Goal: Task Accomplishment & Management: Manage account settings

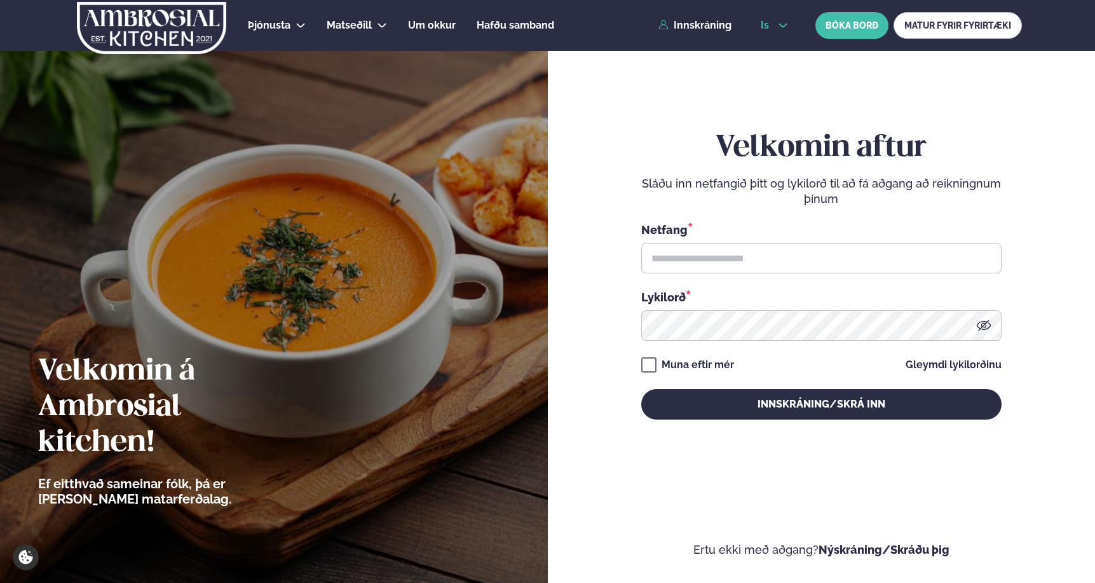
click at [772, 22] on button "is" at bounding box center [775, 25] width 48 height 10
click at [777, 53] on link "en" at bounding box center [775, 48] width 48 height 25
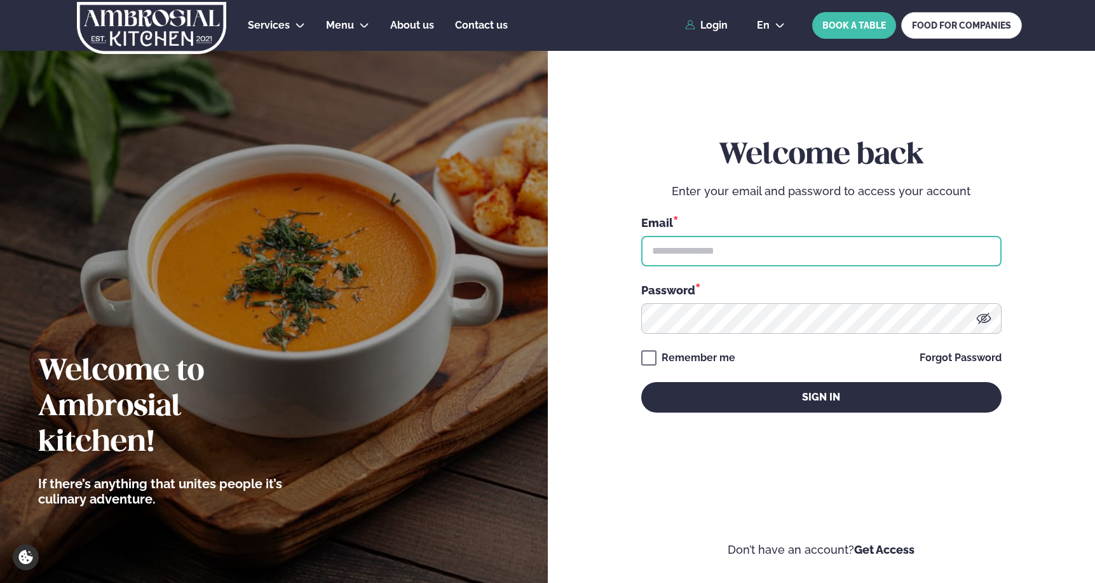
click at [692, 259] on input "text" at bounding box center [822, 251] width 360 height 31
type input "**********"
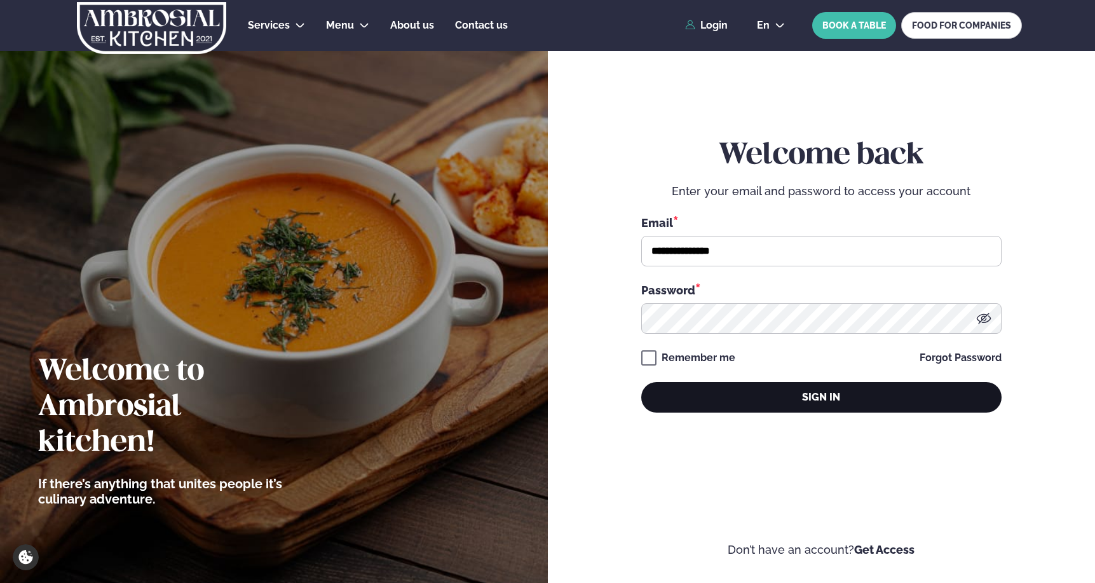
click at [795, 404] on button "Sign in" at bounding box center [822, 397] width 360 height 31
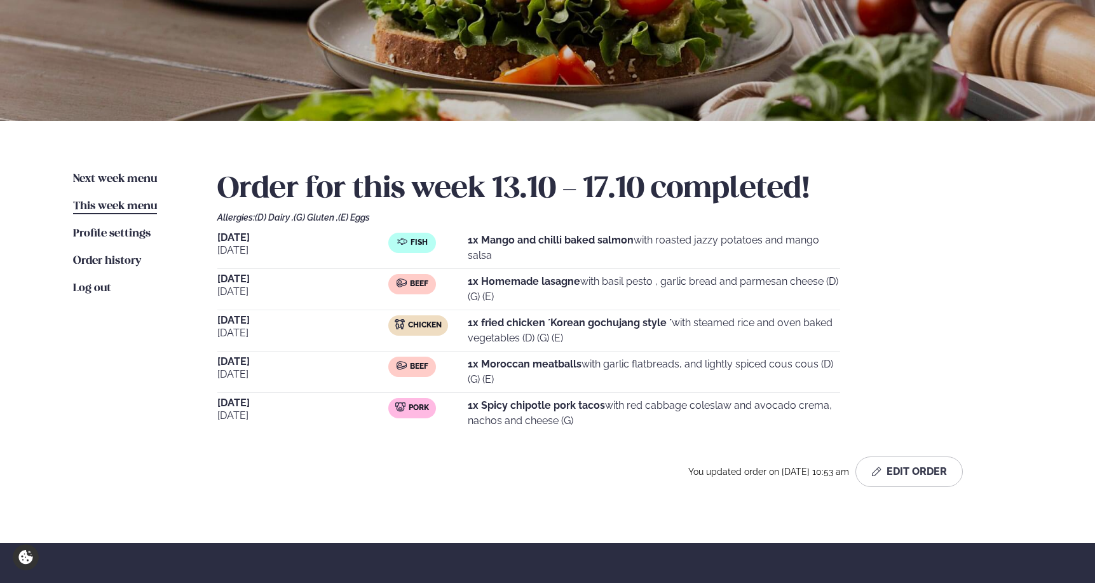
scroll to position [168, 0]
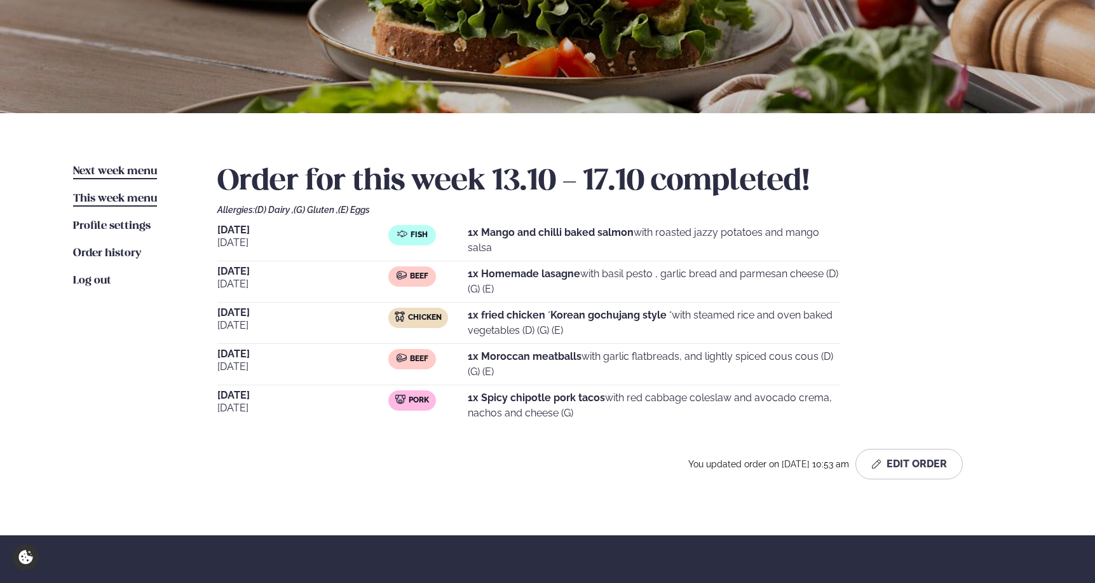
click at [85, 174] on span "Next week menu" at bounding box center [115, 171] width 84 height 11
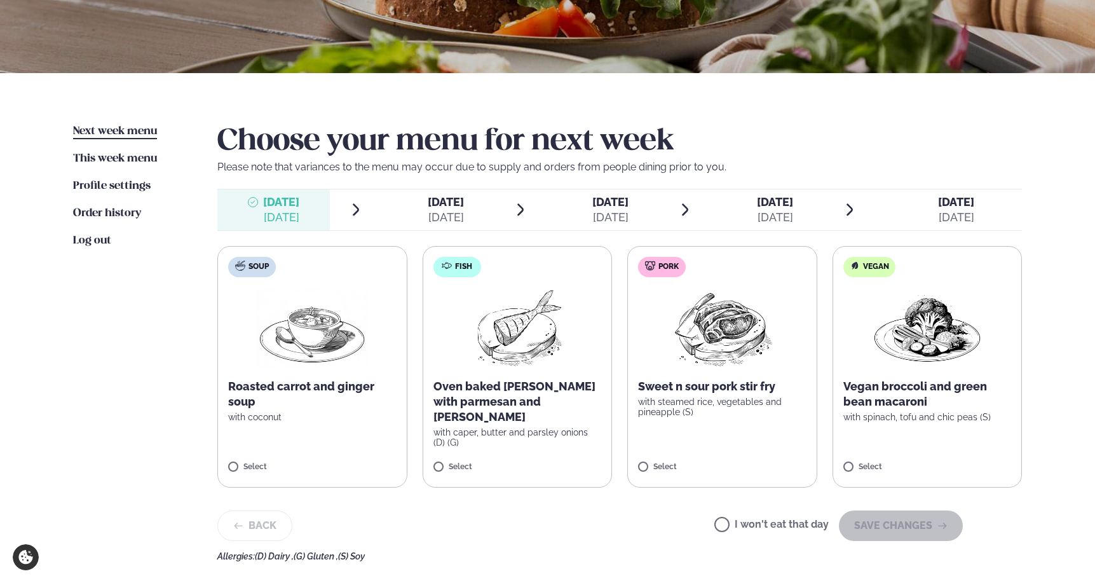
scroll to position [221, 0]
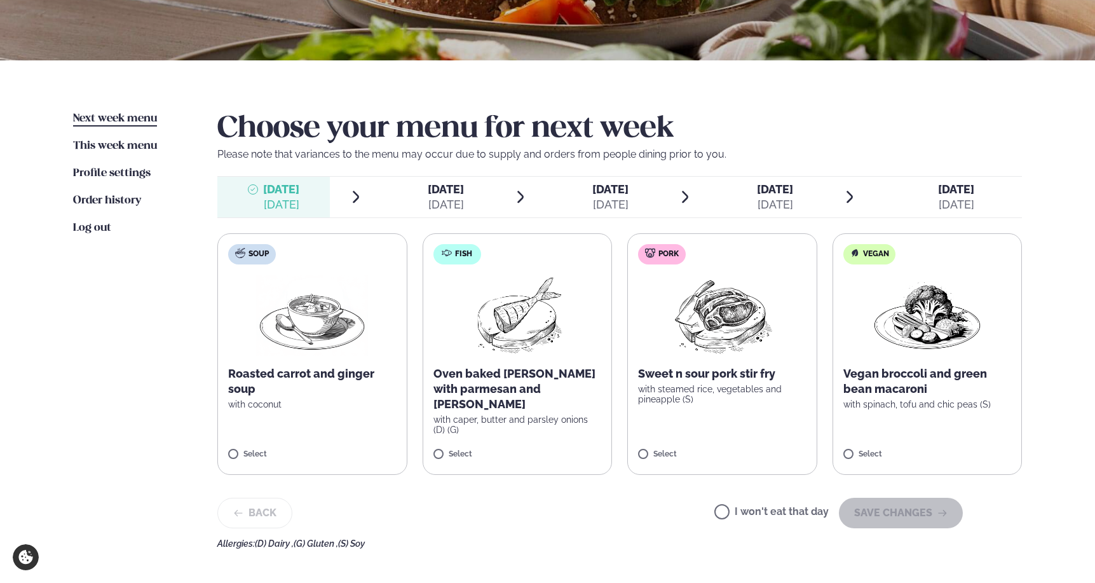
click at [502, 415] on p "with caper, butter and parsley onions (D) (G)" at bounding box center [518, 425] width 168 height 20
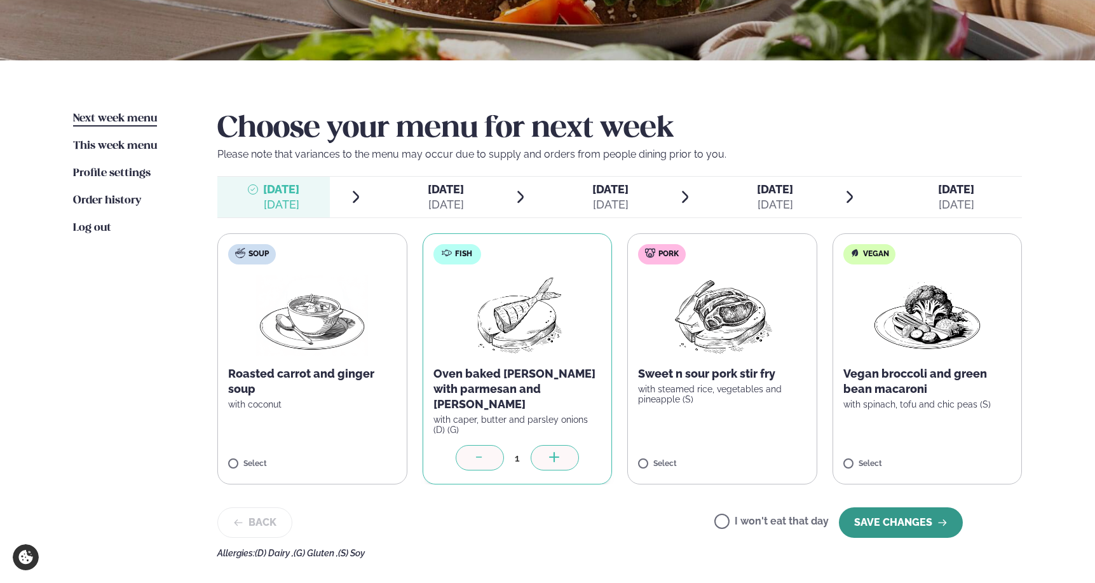
click at [862, 517] on button "SAVE CHANGES" at bounding box center [901, 522] width 124 height 31
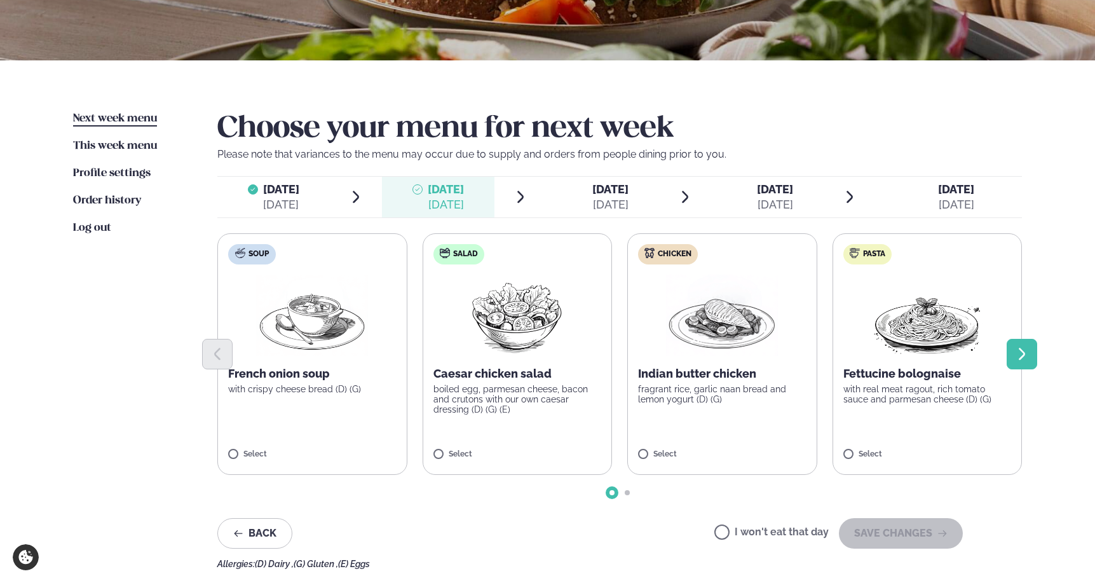
click at [1016, 352] on icon "Next slide" at bounding box center [1022, 354] width 15 height 15
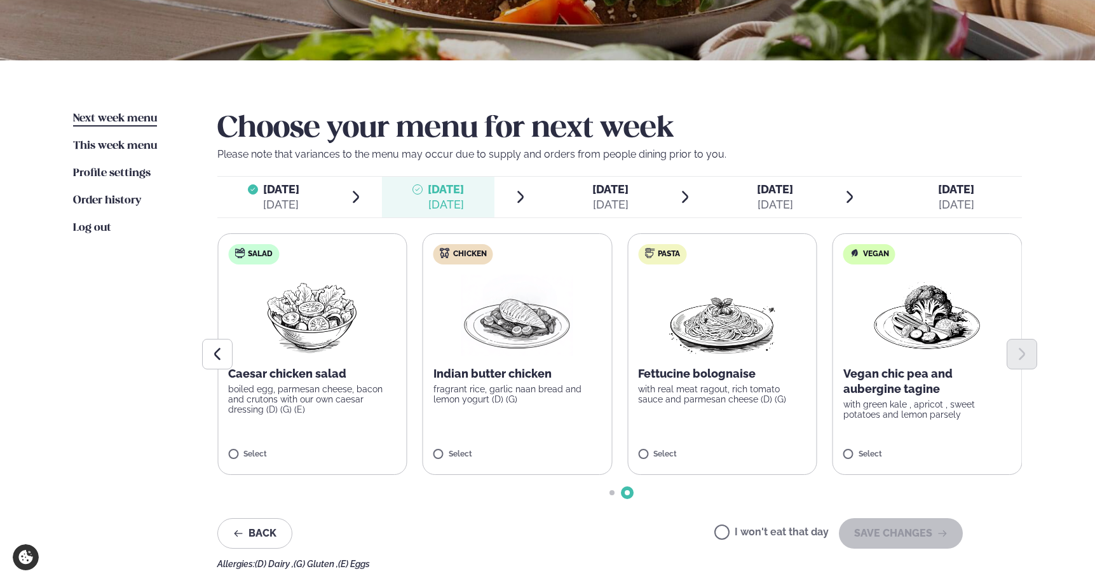
click at [483, 418] on label "Chicken Indian butter chicken fragrant rice, garlic naan bread and lemon yogurt…" at bounding box center [518, 354] width 190 height 242
click at [885, 530] on button "SAVE CHANGES" at bounding box center [901, 533] width 124 height 31
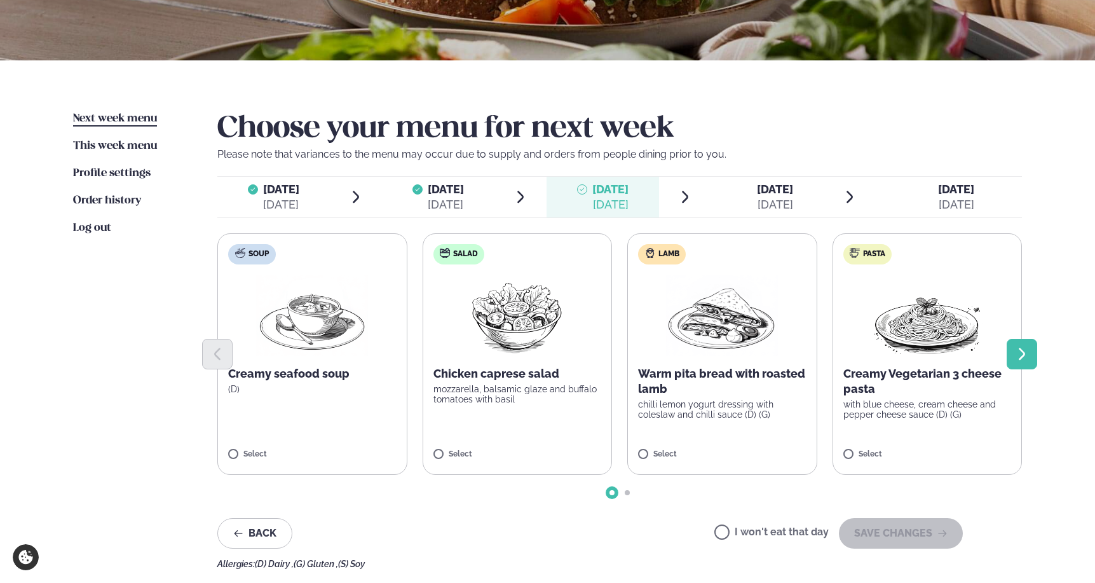
click at [1026, 350] on icon "Next slide" at bounding box center [1022, 354] width 15 height 15
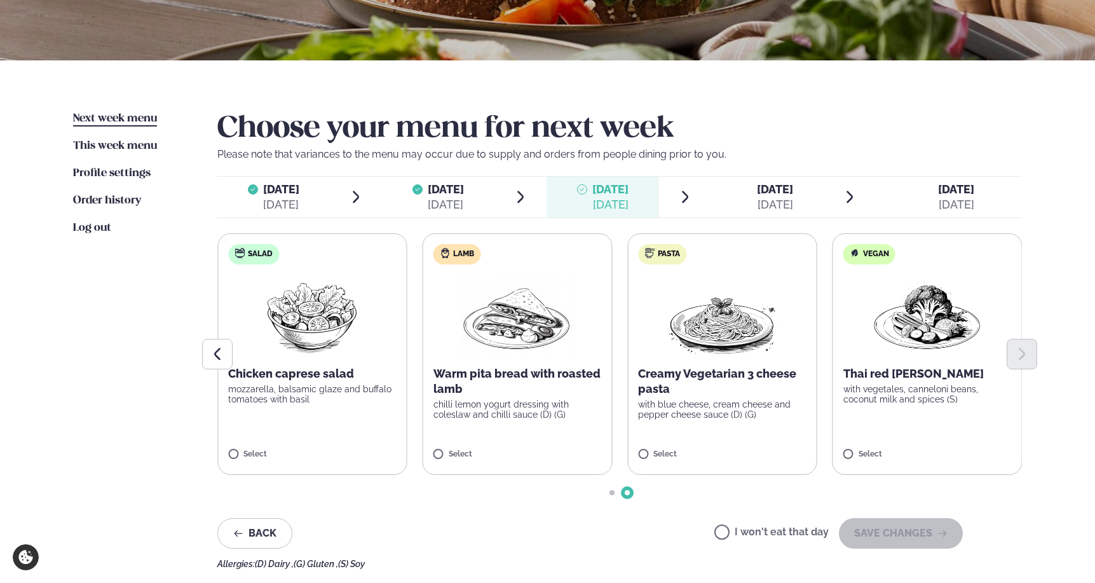
click at [965, 330] on img at bounding box center [928, 315] width 112 height 81
click at [887, 532] on button "SAVE CHANGES" at bounding box center [901, 533] width 124 height 31
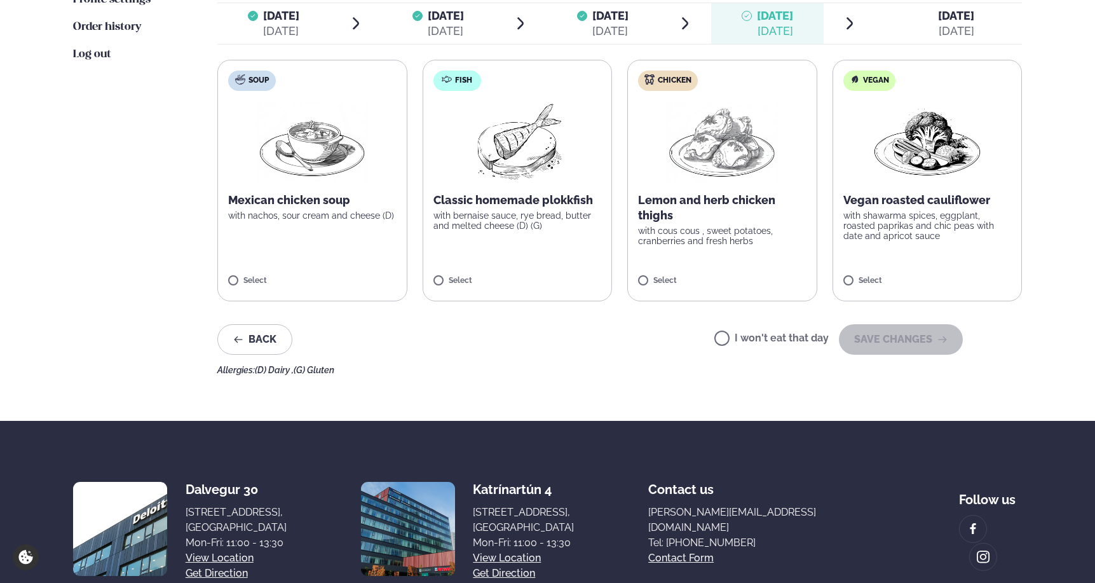
scroll to position [401, 0]
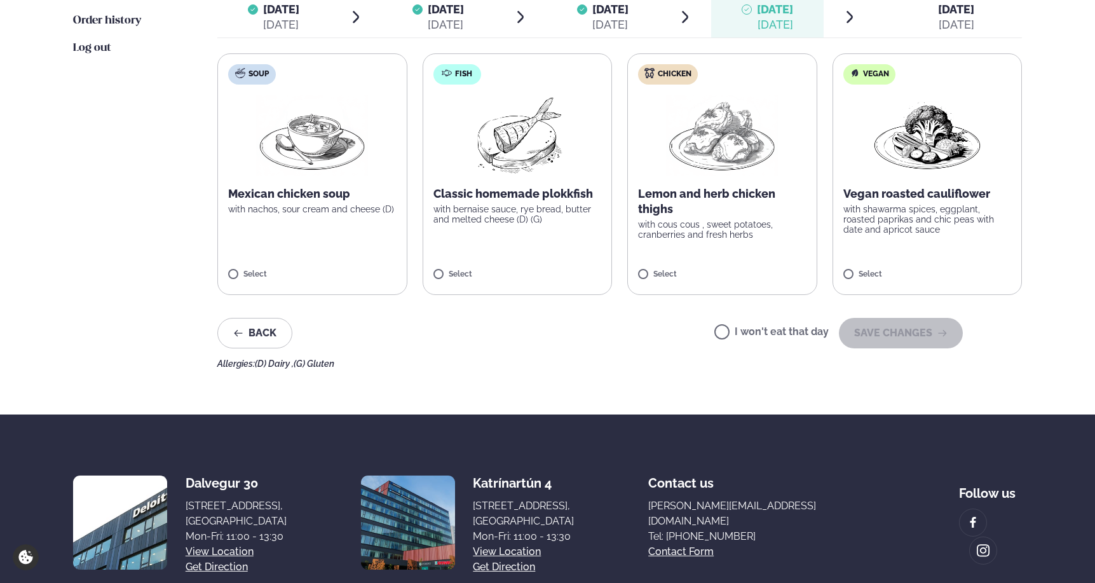
click at [705, 270] on div "Select" at bounding box center [722, 275] width 168 height 11
click at [852, 328] on button "SAVE CHANGES" at bounding box center [901, 333] width 124 height 31
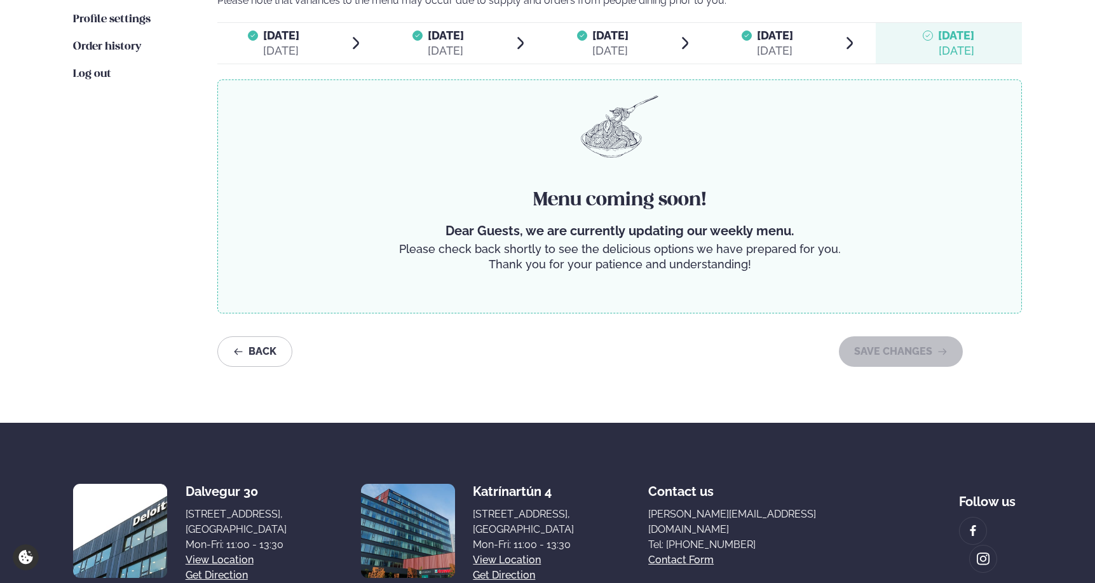
scroll to position [372, 0]
